Goal: Communication & Community: Connect with others

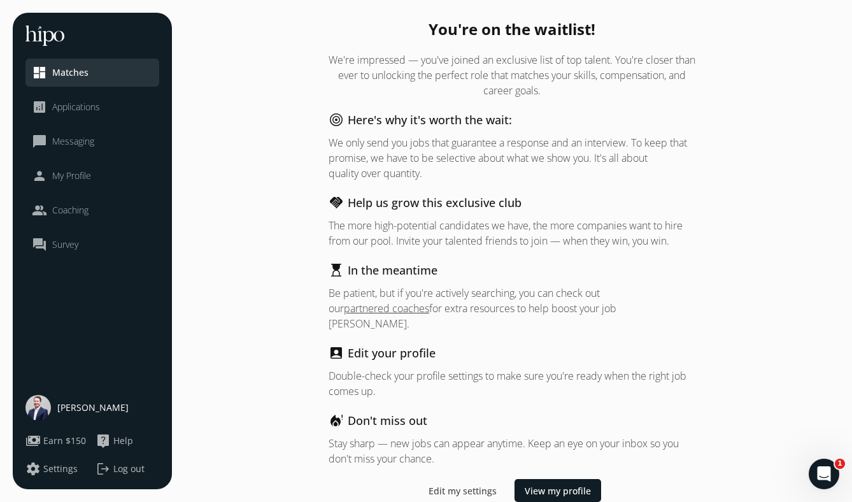
click at [103, 77] on link "dashboard Matches" at bounding box center [92, 72] width 121 height 15
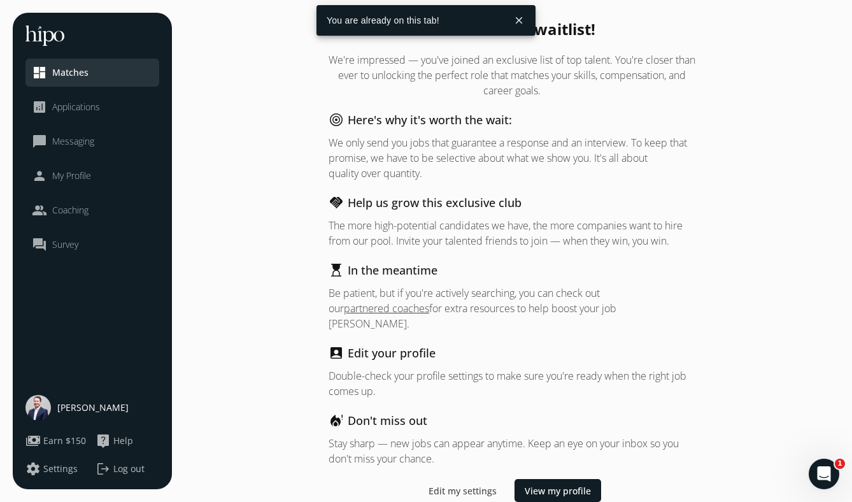
click at [71, 402] on span "[PERSON_NAME]" at bounding box center [92, 407] width 71 height 13
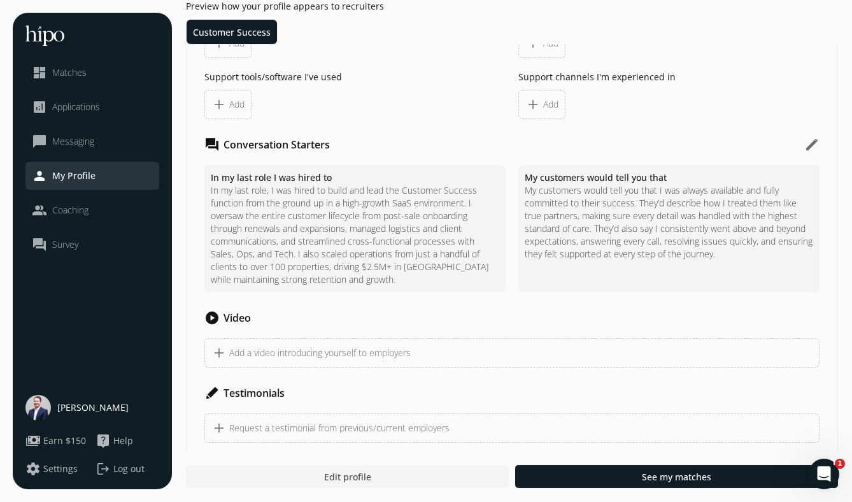
scroll to position [1230, 0]
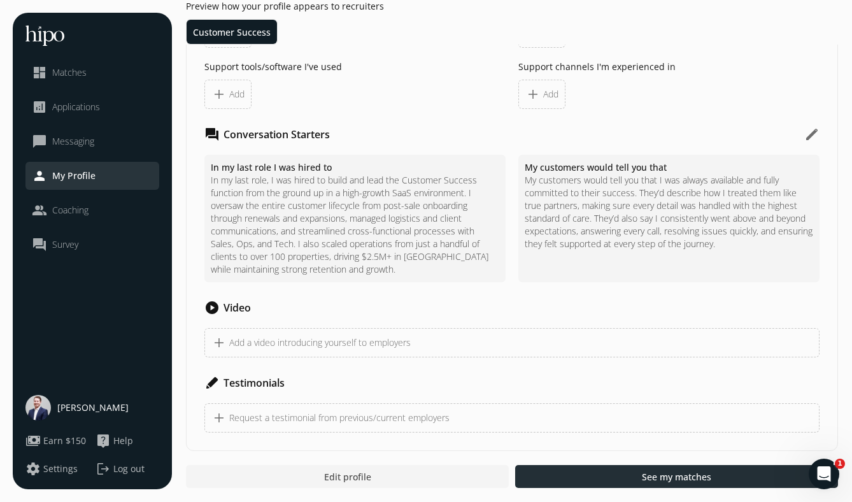
click at [579, 475] on div at bounding box center [676, 476] width 323 height 23
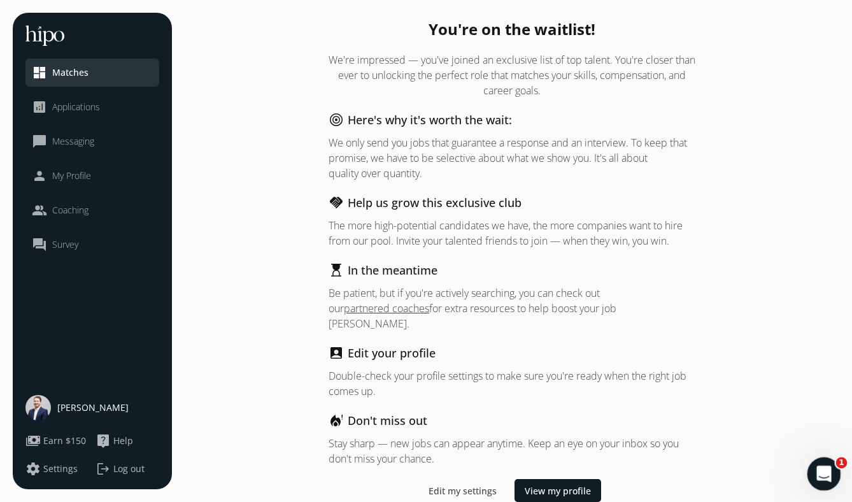
click at [834, 467] on div "Open Intercom Messenger" at bounding box center [822, 472] width 42 height 42
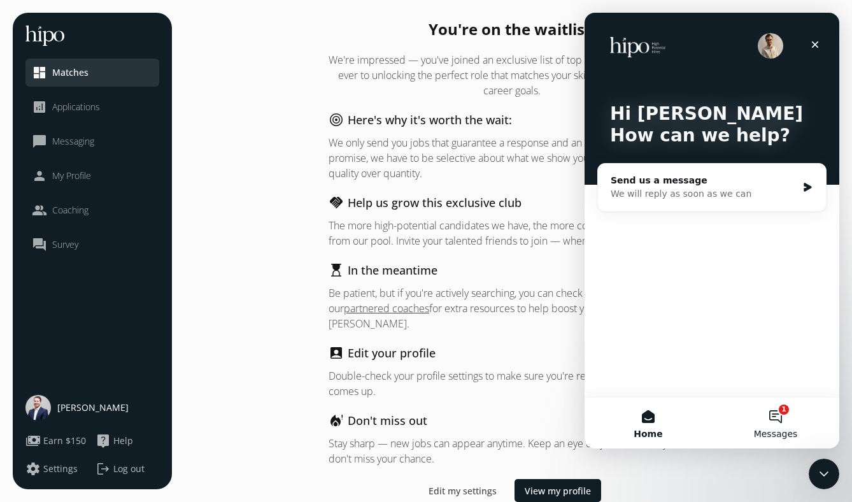
click at [775, 405] on button "1 Messages" at bounding box center [775, 422] width 127 height 51
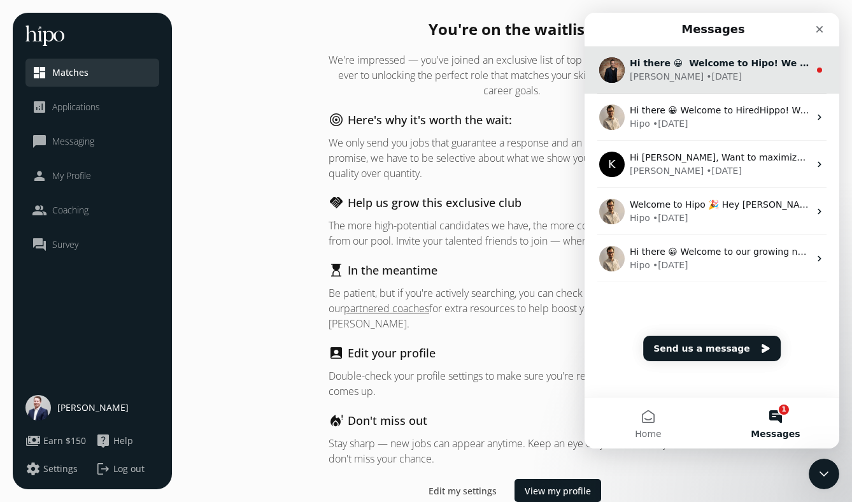
click at [703, 73] on div "[PERSON_NAME] • [DATE]" at bounding box center [720, 76] width 180 height 13
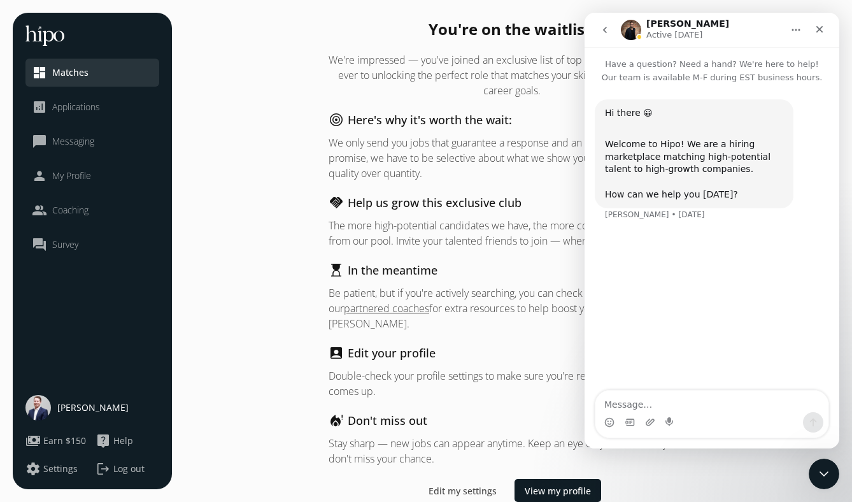
click at [744, 127] on div "Hi there 😀 ​" at bounding box center [694, 119] width 178 height 25
click at [819, 33] on icon "Close" at bounding box center [819, 29] width 10 height 10
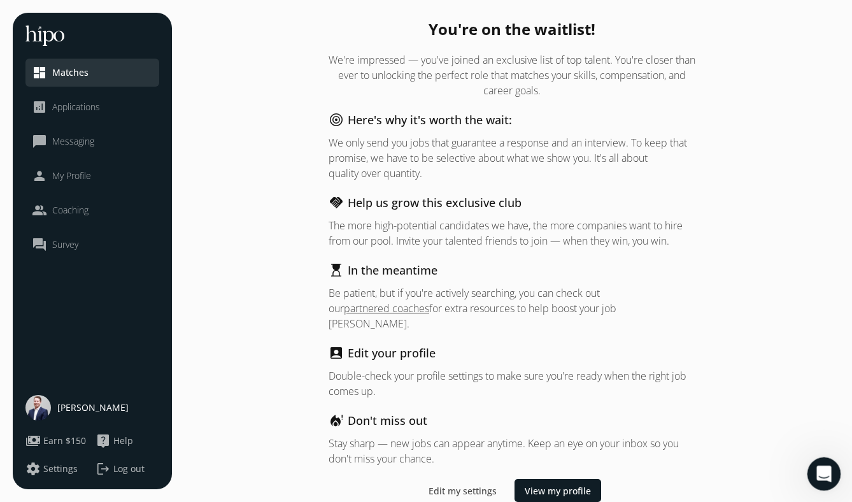
click at [815, 470] on icon "Open Intercom Messenger" at bounding box center [822, 471] width 21 height 21
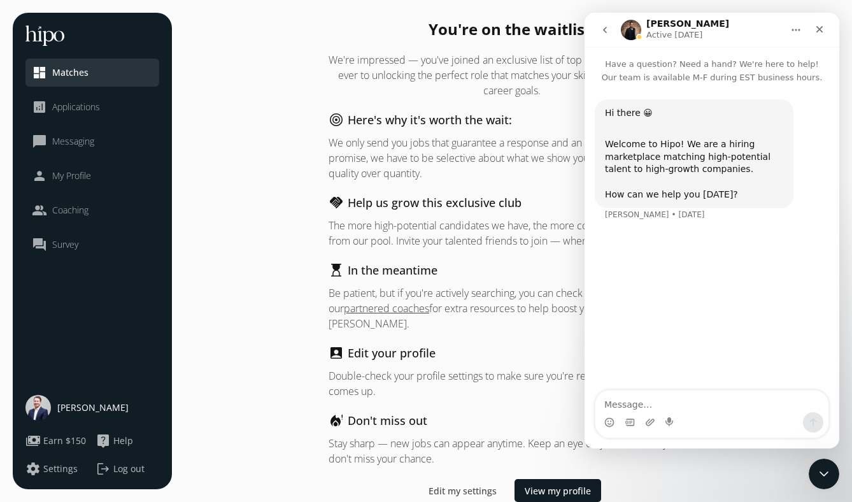
click at [87, 137] on span "Messaging" at bounding box center [73, 141] width 42 height 13
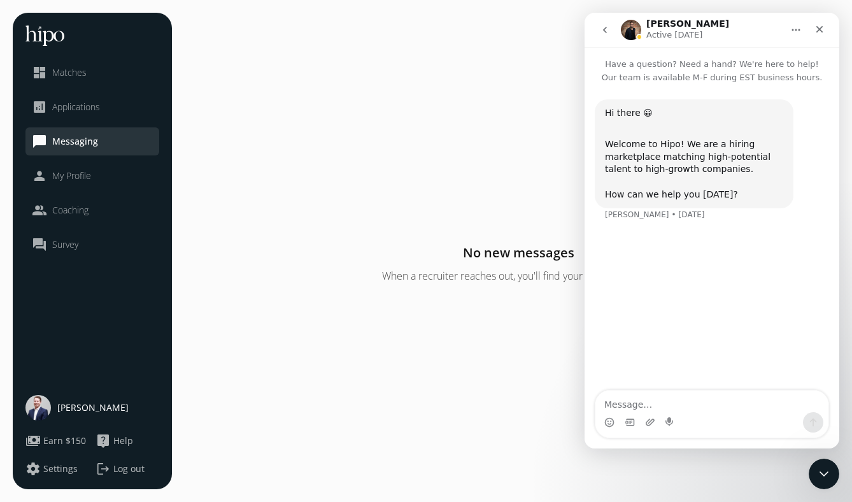
click at [601, 31] on icon "go back" at bounding box center [605, 30] width 10 height 10
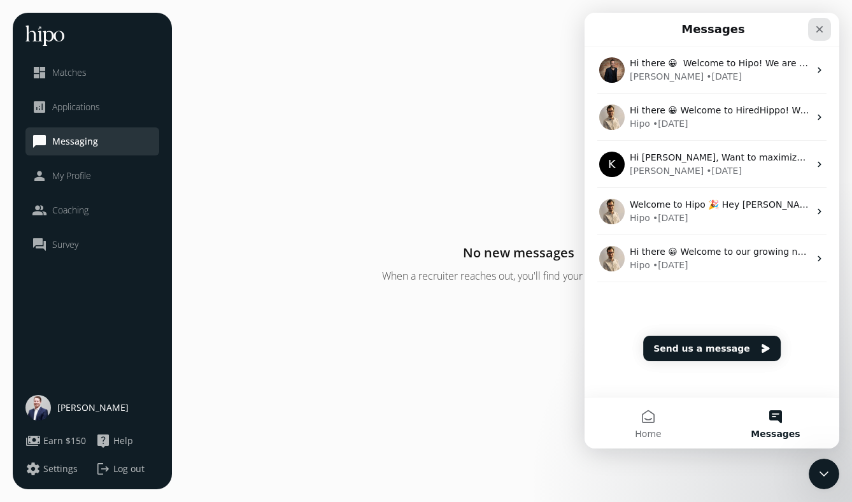
click at [818, 32] on icon "Close" at bounding box center [819, 29] width 10 height 10
